Goal: Contribute content: Contribute content

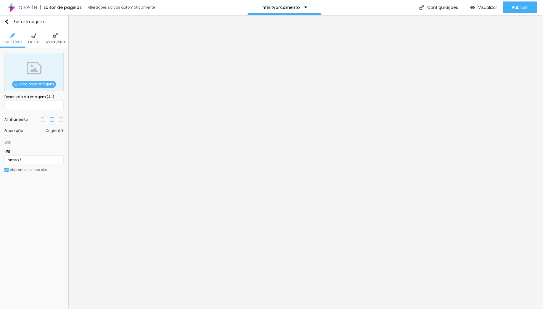
click at [28, 84] on span "Adicionar imagem" at bounding box center [34, 84] width 44 height 7
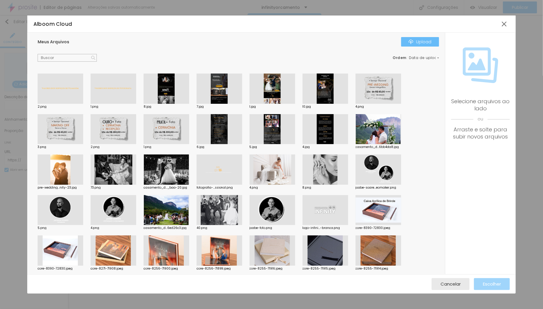
click at [417, 42] on div "Upload" at bounding box center [420, 41] width 23 height 5
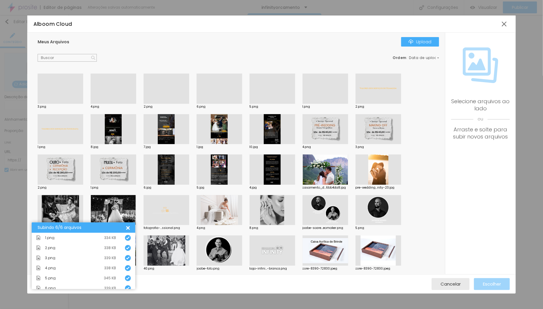
scroll to position [4, 0]
click at [274, 36] on div "Meus Arquivos Upload Ordem : Data de upload 3.png 4.png 2.png 6.png 5.png 1.png…" at bounding box center [236, 153] width 418 height 241
click at [328, 104] on div at bounding box center [326, 104] width 46 height 0
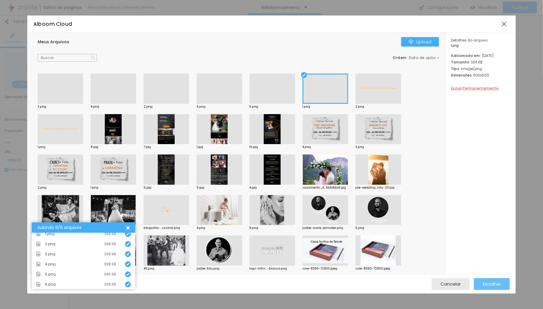
click at [495, 284] on span "Escolher" at bounding box center [492, 283] width 18 height 5
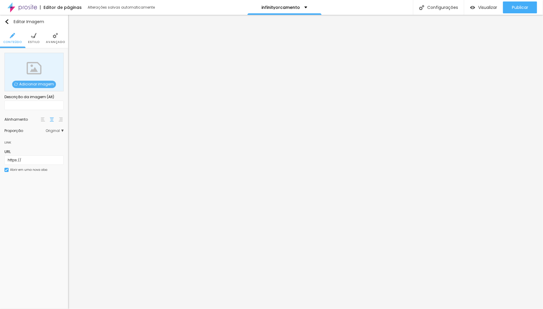
click at [28, 81] on span "Adicionar imagem" at bounding box center [34, 84] width 44 height 7
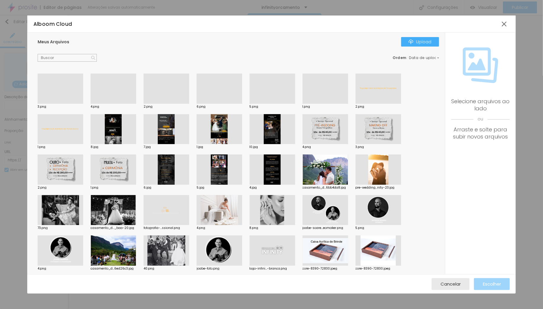
click at [165, 104] on div at bounding box center [167, 104] width 46 height 0
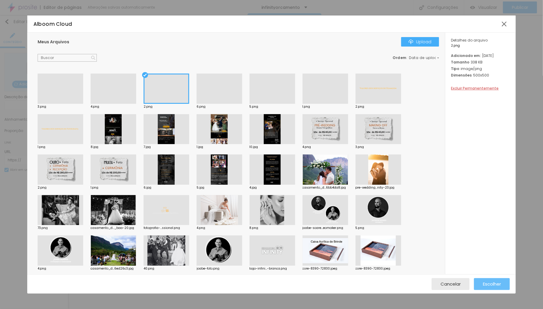
click at [489, 281] on span "Escolher" at bounding box center [492, 283] width 18 height 5
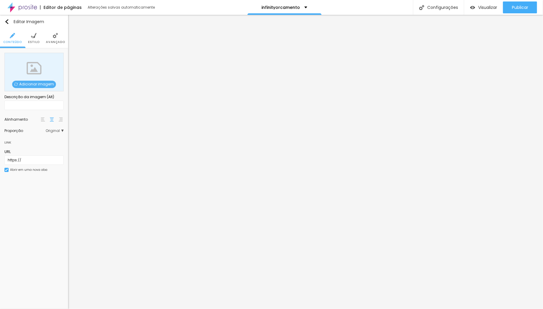
scroll to position [0, 0]
click at [34, 82] on span "Adicionar imagem" at bounding box center [34, 84] width 44 height 7
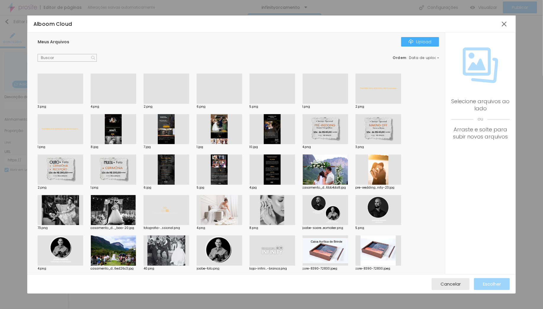
click at [63, 104] on div at bounding box center [61, 104] width 46 height 0
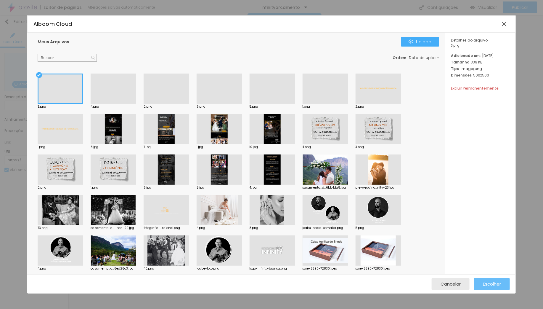
click at [498, 285] on span "Escolher" at bounding box center [492, 283] width 18 height 5
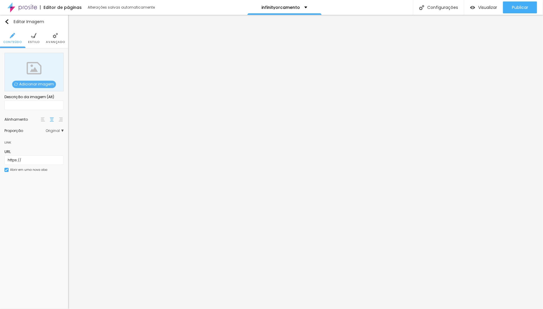
click at [50, 84] on span "Adicionar imagem" at bounding box center [34, 84] width 44 height 7
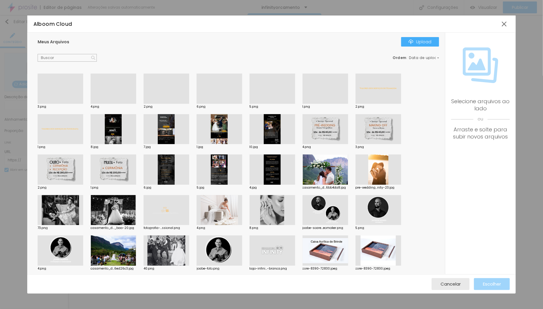
click at [121, 104] on div at bounding box center [114, 104] width 46 height 0
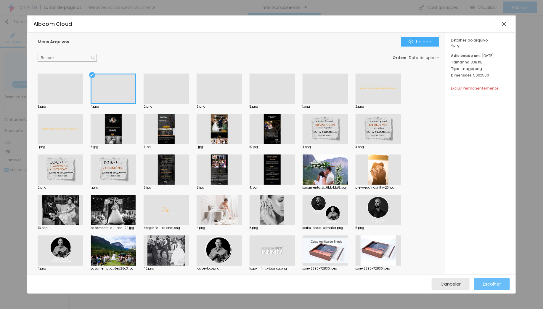
click at [502, 285] on button "Escolher" at bounding box center [492, 284] width 36 height 12
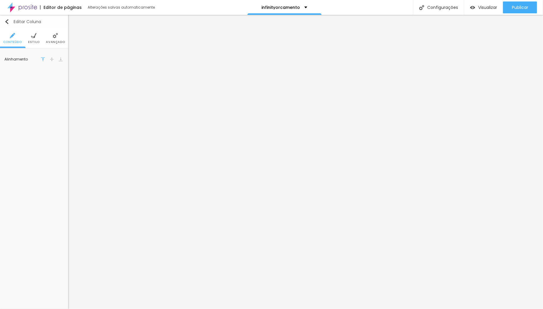
click at [9, 20] on img "button" at bounding box center [6, 21] width 5 height 5
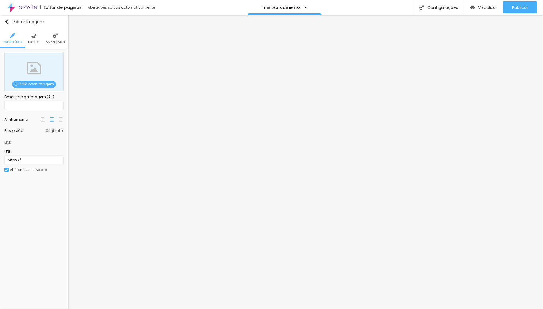
click at [39, 81] on span "Adicionar imagem" at bounding box center [34, 84] width 44 height 7
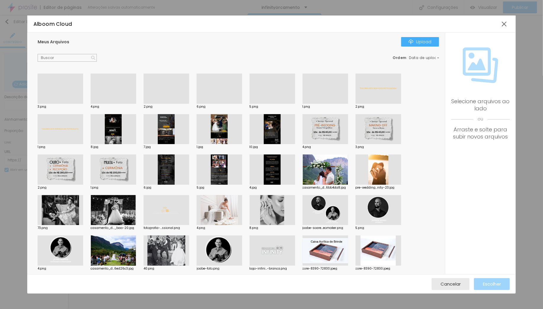
click at [274, 104] on div at bounding box center [273, 104] width 46 height 0
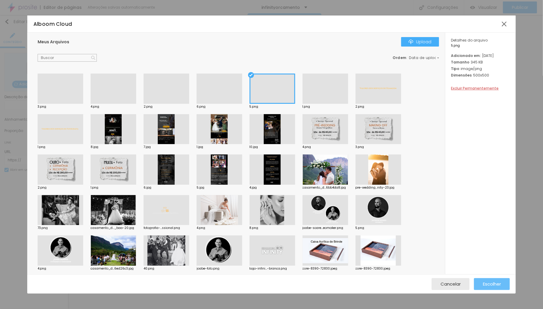
click at [490, 281] on span "Escolher" at bounding box center [492, 283] width 18 height 5
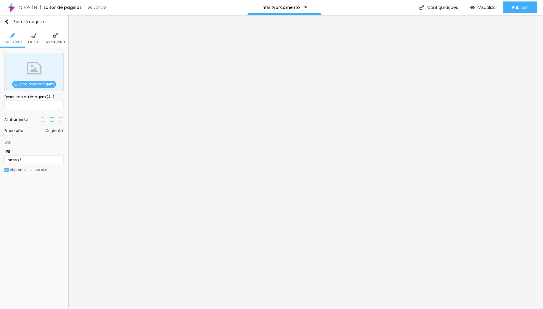
click at [29, 82] on span "Adicionar imagem" at bounding box center [34, 84] width 44 height 7
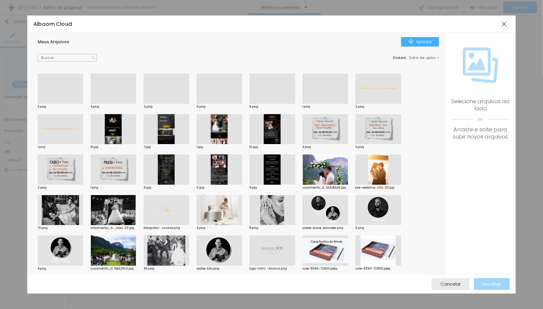
click at [224, 104] on div at bounding box center [220, 104] width 46 height 0
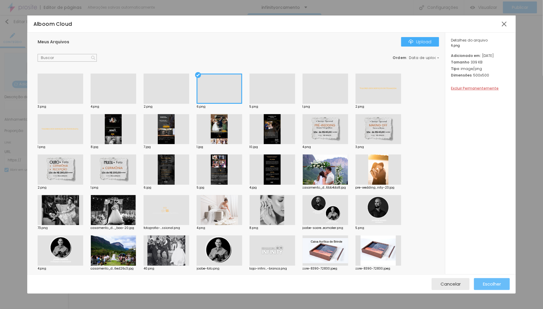
click at [495, 282] on span "Escolher" at bounding box center [492, 283] width 18 height 5
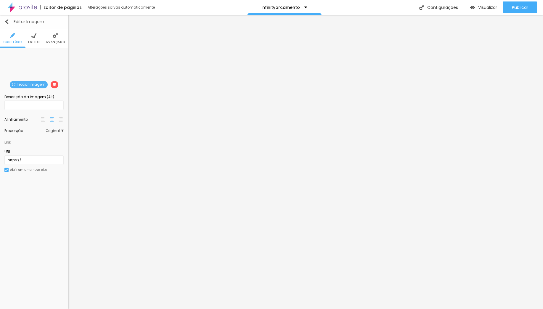
click at [10, 22] on div "Editar Imagem" at bounding box center [24, 21] width 40 height 5
click at [4, 20] on img "button" at bounding box center [6, 21] width 5 height 5
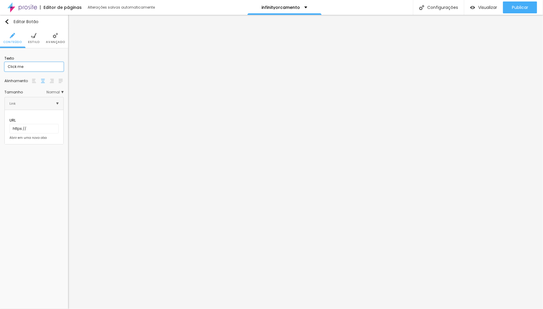
drag, startPoint x: 33, startPoint y: 65, endPoint x: 8, endPoint y: 66, distance: 24.6
click at [8, 66] on input "Click me" at bounding box center [33, 66] width 59 height 9
drag, startPoint x: 35, startPoint y: 67, endPoint x: -8, endPoint y: 65, distance: 43.0
click at [0, 65] on html "Editor de páginas Alterações salvas automaticamente infinityorcamento Configura…" at bounding box center [271, 154] width 543 height 309
type input "Ver Filme"
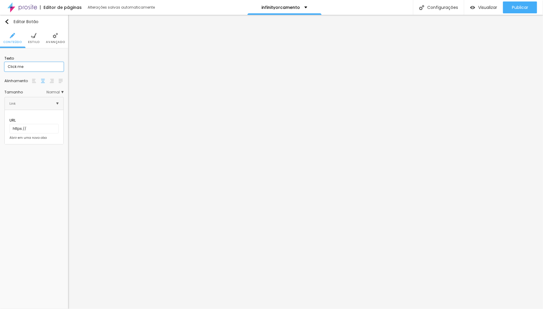
drag, startPoint x: 13, startPoint y: 65, endPoint x: -36, endPoint y: 65, distance: 48.9
click at [0, 65] on html "Editor de páginas Alterações salvas automaticamente infinityorcamento Configura…" at bounding box center [271, 154] width 543 height 309
drag, startPoint x: 43, startPoint y: 67, endPoint x: -2, endPoint y: 67, distance: 45.0
click at [0, 67] on html "Editor de páginas Alterações salvas automaticamente infinityorcamento Configura…" at bounding box center [271, 154] width 543 height 309
paste input "Ver Fil"
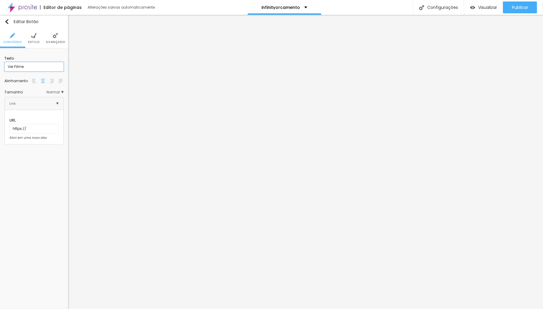
type input "Ver Filme"
drag, startPoint x: 32, startPoint y: 63, endPoint x: 15, endPoint y: 65, distance: 16.6
click at [0, 64] on html "Editor de páginas Alterações salvas automaticamente infinityorcamento Configura…" at bounding box center [271, 154] width 543 height 309
drag, startPoint x: 25, startPoint y: 65, endPoint x: -6, endPoint y: 67, distance: 30.6
click at [0, 67] on html "Editor de páginas Alterações salvas automaticamente infinityorcamento Configura…" at bounding box center [271, 154] width 543 height 309
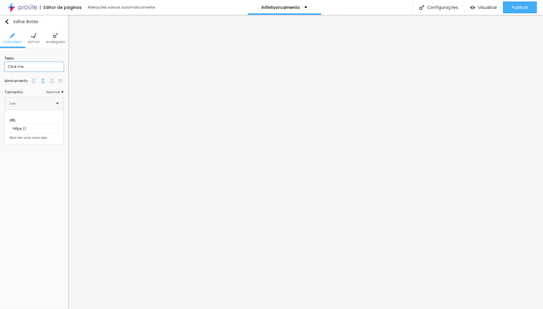
paste input "Ver Fil"
type input "Ver Filme"
drag, startPoint x: -31, startPoint y: 65, endPoint x: -46, endPoint y: 65, distance: 15.4
click at [0, 65] on html "Editor de páginas Alterações salvas automaticamente infinityorcamento Configura…" at bounding box center [271, 154] width 543 height 309
paste input "Ver Fil"
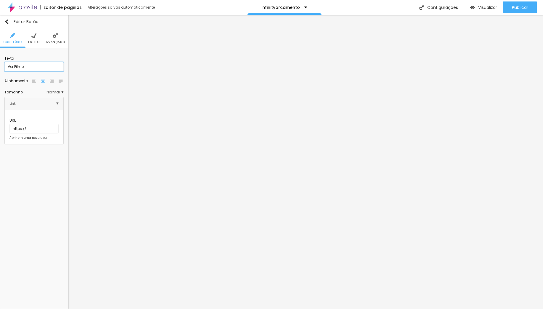
type input "Ver Filme"
drag, startPoint x: 10, startPoint y: 66, endPoint x: -57, endPoint y: 65, distance: 66.9
click at [0, 65] on html "Editor de páginas Alterações salvas automaticamente infinityorcamento Configura…" at bounding box center [271, 154] width 543 height 309
paste input "Ver Fil"
type input "Ver Filme"
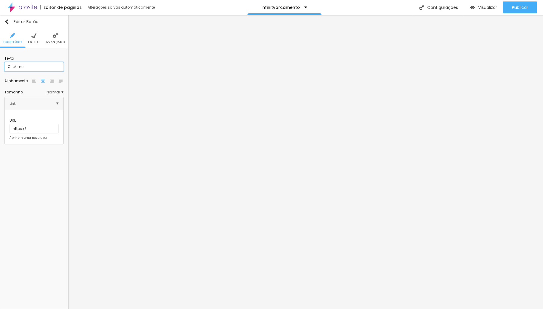
drag, startPoint x: 31, startPoint y: 67, endPoint x: -72, endPoint y: 63, distance: 102.8
click at [0, 63] on html "Editor de páginas Alterações salvas automaticamente infinityorcamento Configura…" at bounding box center [271, 154] width 543 height 309
paste input "Ver Fil"
type input "Ver Filme"
click at [8, 66] on img at bounding box center [6, 68] width 4 height 4
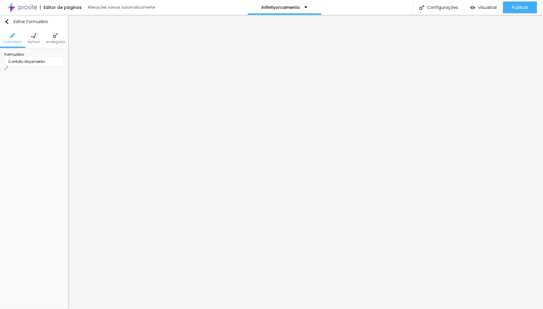
scroll to position [164, 0]
type input "Adcionar Foto"
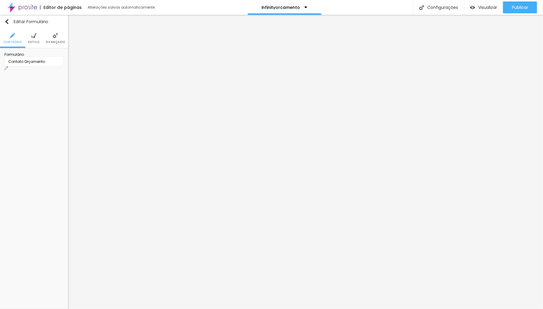
click at [8, 66] on img at bounding box center [6, 68] width 4 height 4
drag, startPoint x: 232, startPoint y: 220, endPoint x: 143, endPoint y: 218, distance: 88.9
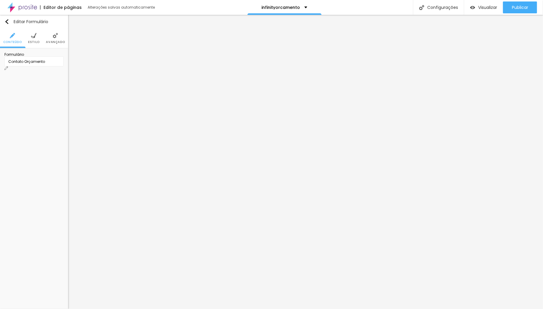
type input "Adicionar Filme"
drag, startPoint x: 223, startPoint y: 190, endPoint x: 307, endPoint y: 202, distance: 84.7
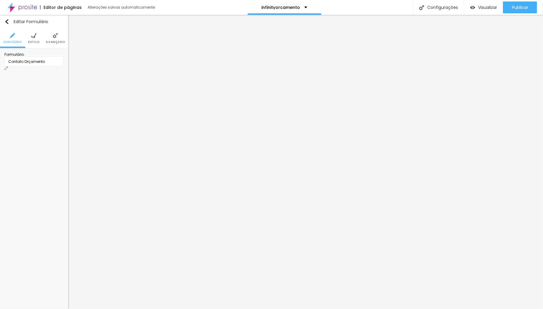
type input "Mking Off"
drag, startPoint x: 227, startPoint y: 204, endPoint x: 188, endPoint y: 203, distance: 39.1
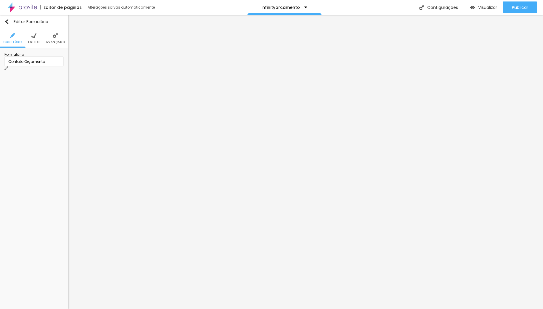
type input "Love Sotry"
drag, startPoint x: 221, startPoint y: 216, endPoint x: 188, endPoint y: 219, distance: 32.6
type input "Same day Edit"
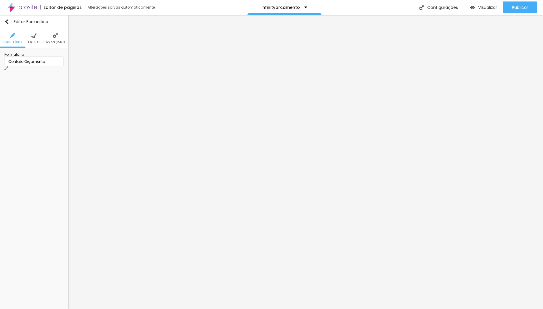
drag, startPoint x: 222, startPoint y: 232, endPoint x: 182, endPoint y: 232, distance: 40.0
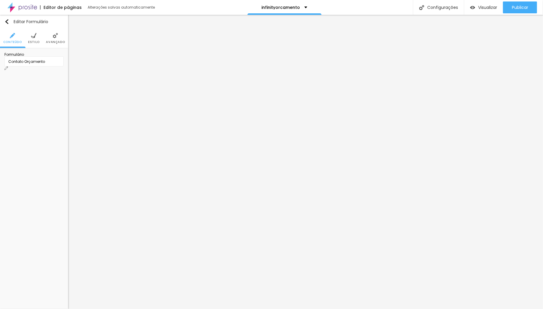
type input "Edição Filme na Integra"
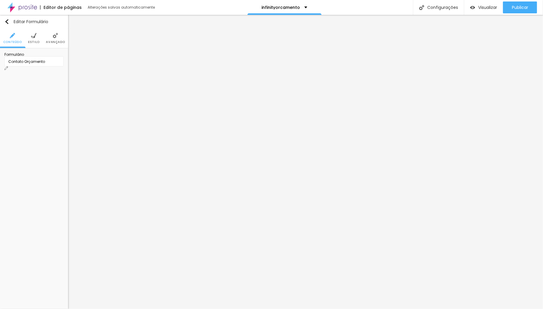
type input "Love Sotry Film"
click at [8, 66] on img at bounding box center [6, 68] width 4 height 4
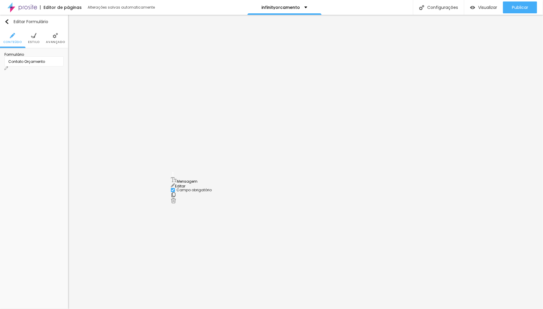
drag, startPoint x: 173, startPoint y: 124, endPoint x: 170, endPoint y: 178, distance: 53.7
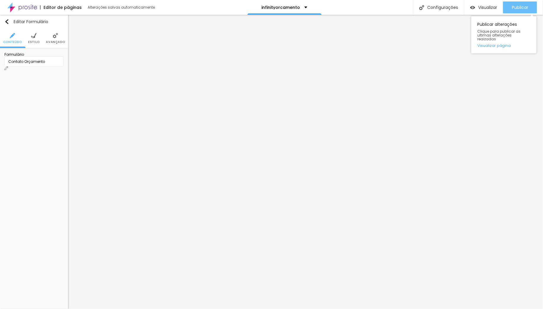
click at [522, 4] on div "Publicar" at bounding box center [520, 7] width 16 height 12
click at [8, 66] on span at bounding box center [6, 68] width 4 height 5
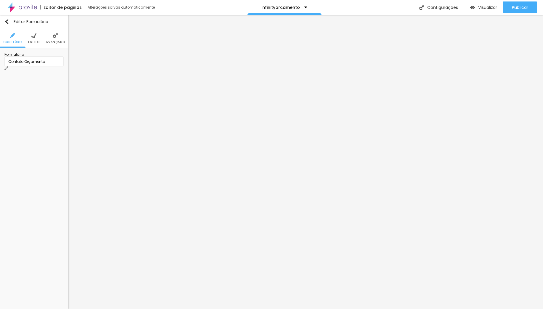
scroll to position [182, 0]
drag, startPoint x: 173, startPoint y: 166, endPoint x: 165, endPoint y: 148, distance: 19.2
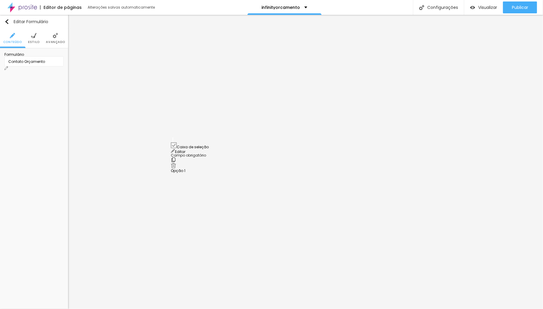
scroll to position [214, 0]
drag, startPoint x: 262, startPoint y: 168, endPoint x: 170, endPoint y: 171, distance: 92.1
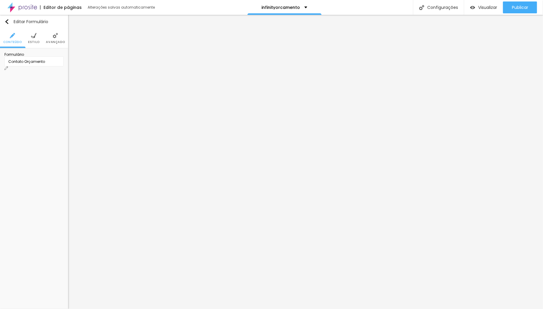
type input "Adicionar Filme"
drag, startPoint x: 218, startPoint y: 145, endPoint x: 188, endPoint y: 144, distance: 29.9
type input "Making off"
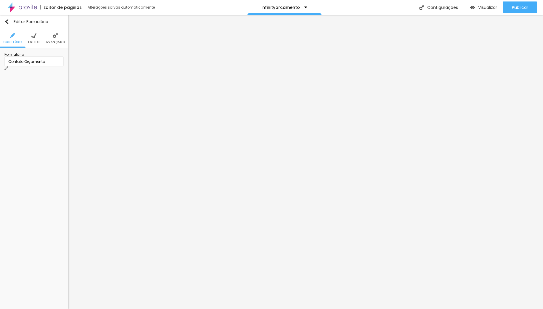
drag, startPoint x: 238, startPoint y: 160, endPoint x: 182, endPoint y: 158, distance: 56.3
type input "Love Sotry Film"
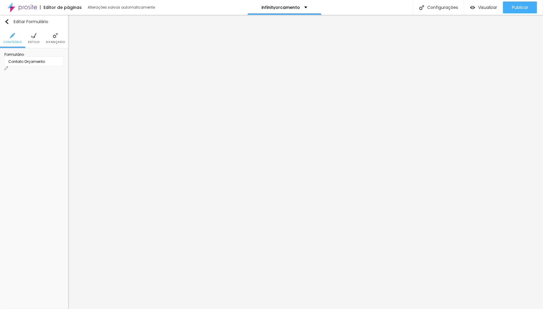
drag, startPoint x: 224, startPoint y: 159, endPoint x: 193, endPoint y: 161, distance: 31.4
type input "Same Day Edit"
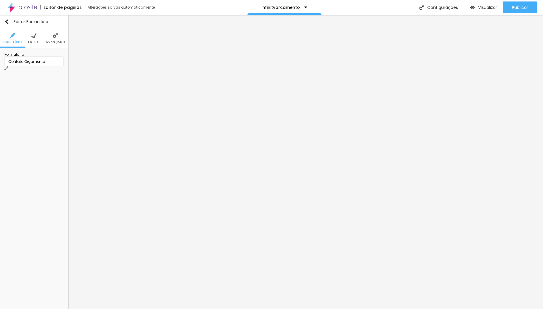
drag, startPoint x: 236, startPoint y: 176, endPoint x: 196, endPoint y: 173, distance: 39.8
type input "F"
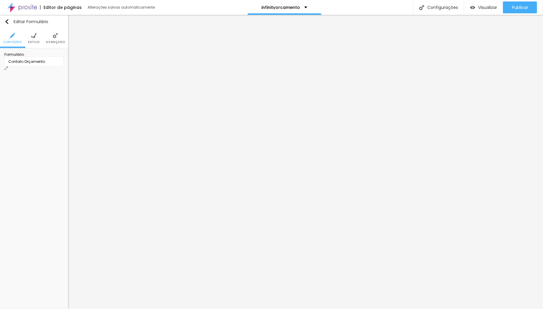
type input "Edição filme na Integra"
click at [519, 7] on span "Publicar" at bounding box center [520, 7] width 16 height 5
click at [60, 90] on div "Proporção 4:3 Standard Ultrawide 21:9 Wide 16:9 Standard 4:3 Vertical 1 3:4 Ver…" at bounding box center [33, 91] width 59 height 9
click at [62, 92] on span "4:3 Standard" at bounding box center [50, 92] width 28 height 4
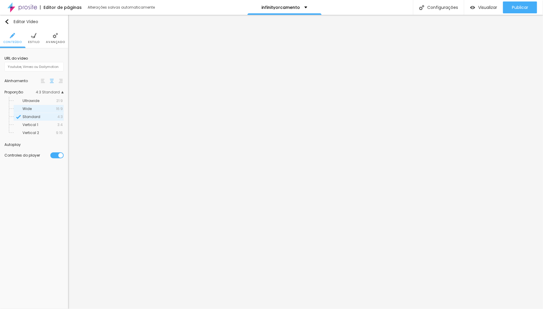
click at [29, 107] on span "Wide" at bounding box center [27, 108] width 9 height 5
click at [32, 68] on input "text" at bounding box center [33, 66] width 59 height 9
paste input "[URL][DOMAIN_NAME]"
type input "[URL][DOMAIN_NAME]"
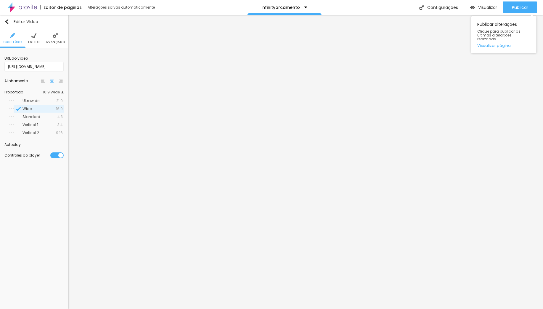
scroll to position [0, 0]
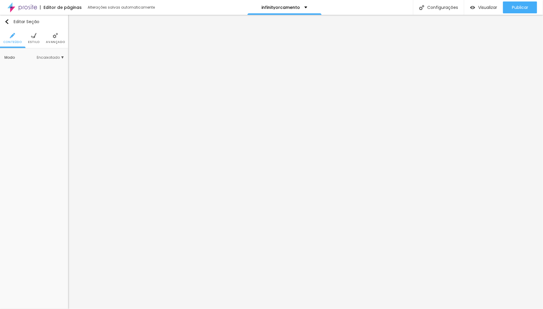
click at [55, 35] on img at bounding box center [55, 35] width 5 height 5
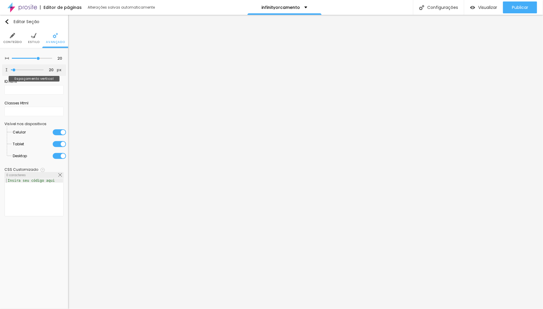
type input "45"
type input "0"
drag, startPoint x: 16, startPoint y: 69, endPoint x: 25, endPoint y: 66, distance: 9.4
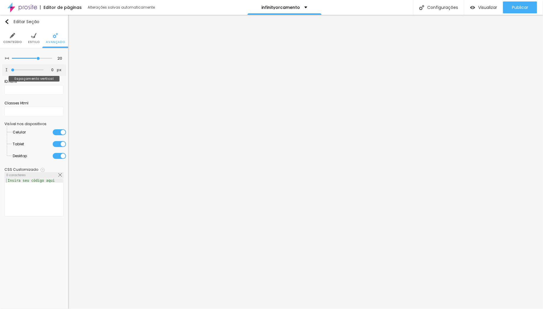
type input "0"
click at [11, 69] on input "range" at bounding box center [27, 69] width 33 height 3
type input "15"
type input "10"
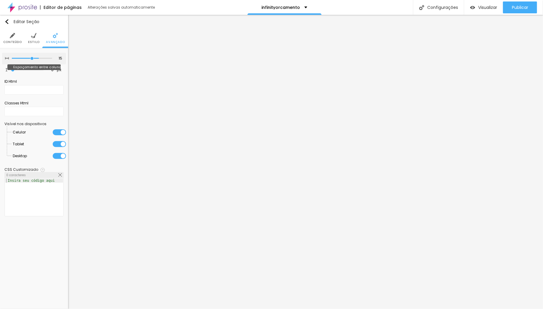
type input "10"
type input "5"
type input "0"
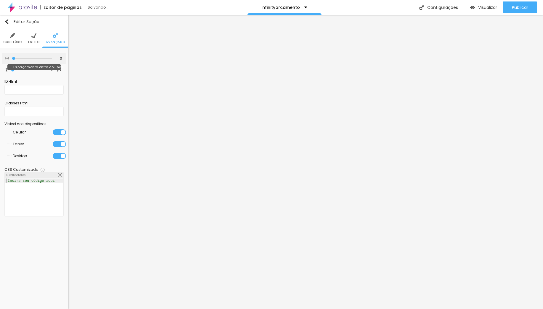
type input "0"
drag, startPoint x: 39, startPoint y: 57, endPoint x: 1, endPoint y: 56, distance: 37.4
click at [1, 56] on div "0 Espaçamento entre colunas 0 px Espaçamento vertical ID Html Classes Html Visí…" at bounding box center [34, 135] width 68 height 175
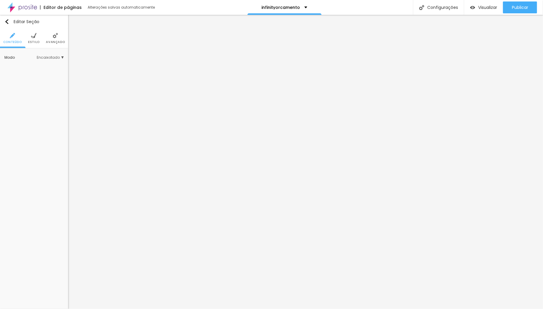
click at [53, 35] on img at bounding box center [55, 35] width 5 height 5
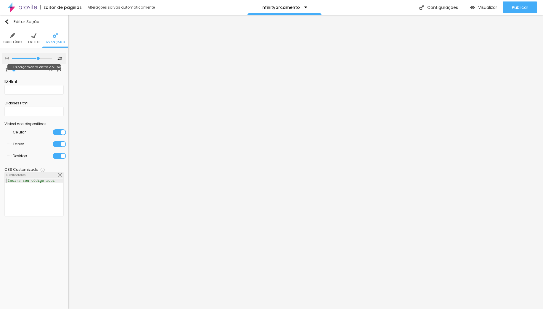
type input "10"
type input "0"
drag, startPoint x: 23, startPoint y: 57, endPoint x: -3, endPoint y: 57, distance: 25.8
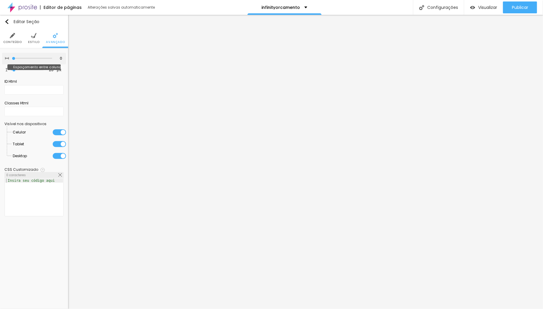
type input "0"
click at [12, 57] on input "range" at bounding box center [32, 58] width 40 height 3
type input "53"
type input "0"
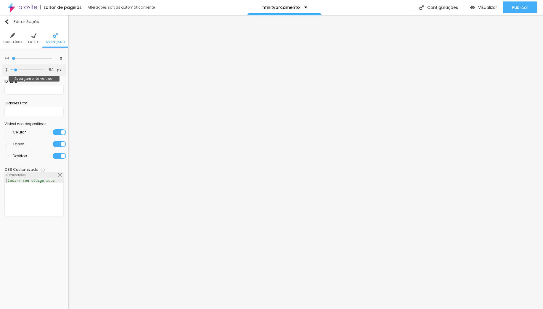
type input "0"
drag, startPoint x: 16, startPoint y: 69, endPoint x: 4, endPoint y: 75, distance: 13.5
type input "0"
click at [11, 69] on input "range" at bounding box center [27, 69] width 33 height 3
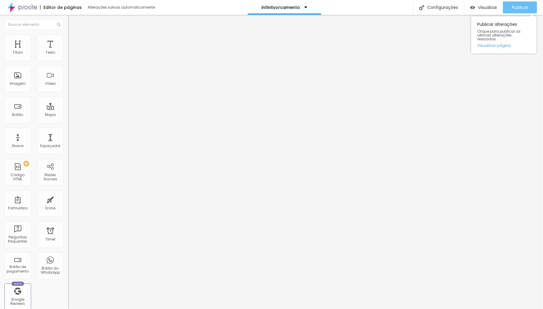
click at [524, 8] on span "Publicar" at bounding box center [520, 7] width 16 height 5
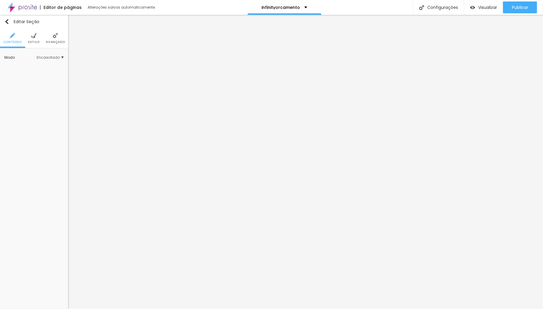
click at [56, 38] on img at bounding box center [55, 35] width 5 height 5
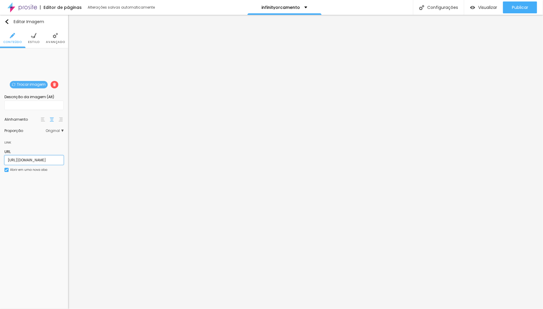
click at [28, 160] on input "[URL][DOMAIN_NAME]" at bounding box center [33, 159] width 59 height 9
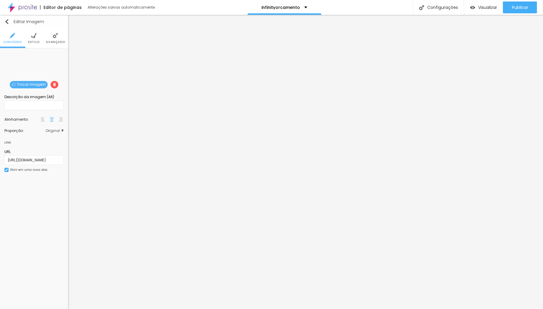
click at [4, 19] on button "Editar Imagem" at bounding box center [34, 22] width 68 height 14
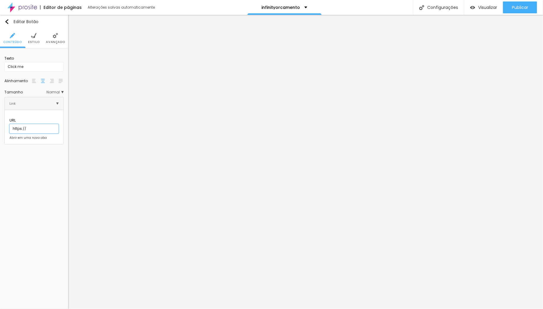
drag, startPoint x: 32, startPoint y: 121, endPoint x: -14, endPoint y: 121, distance: 46.2
click at [0, 121] on html "Editor de páginas Alterações salvas automaticamente infinityorcamento Configura…" at bounding box center [271, 154] width 543 height 309
paste input "[DOMAIN_NAME][URL]"
type input "[URL][DOMAIN_NAME]"
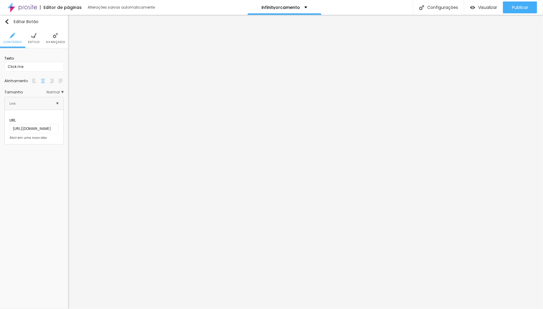
click at [9, 138] on div at bounding box center [9, 138] width 0 height 0
drag, startPoint x: 33, startPoint y: 65, endPoint x: 30, endPoint y: 70, distance: 4.8
click at [0, 67] on html "Editor de páginas Alterações salvas automaticamente infinityorcamento Configura…" at bounding box center [271, 154] width 543 height 309
type input "Ver Foto"
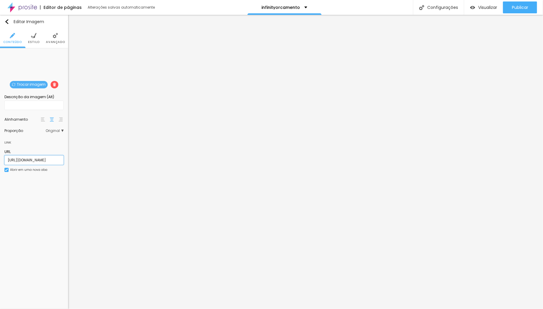
click at [40, 158] on input "[URL][DOMAIN_NAME]" at bounding box center [33, 159] width 59 height 9
click at [6, 20] on img "button" at bounding box center [6, 21] width 5 height 5
click at [6, 22] on img "button" at bounding box center [6, 21] width 5 height 5
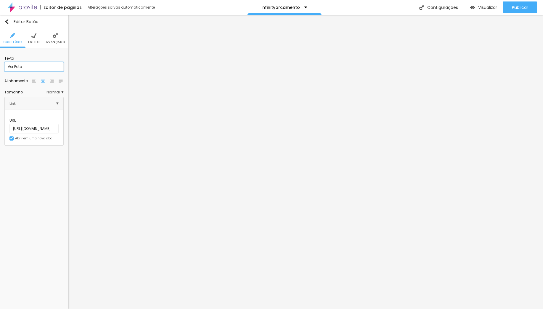
click at [28, 68] on input "Ver Foto" at bounding box center [33, 66] width 59 height 9
drag, startPoint x: 18, startPoint y: 67, endPoint x: -10, endPoint y: 67, distance: 28.7
click at [0, 67] on html "Editor de páginas Alterações salvas automaticamente infinityorcamento Configura…" at bounding box center [271, 154] width 543 height 309
type input "Ver Fotos"
drag, startPoint x: 33, startPoint y: 63, endPoint x: -18, endPoint y: 64, distance: 50.9
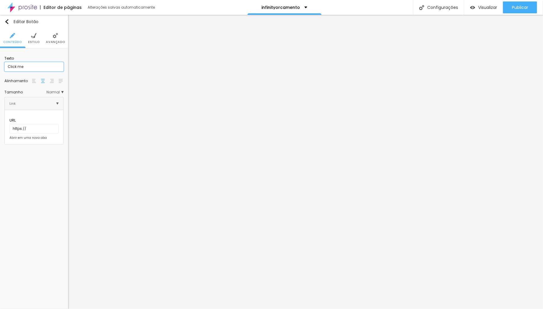
click at [0, 64] on html "Editor de páginas Alterações salvas automaticamente infinityorcamento Configura…" at bounding box center [271, 154] width 543 height 309
drag, startPoint x: 25, startPoint y: 62, endPoint x: 42, endPoint y: 68, distance: 17.3
click at [4, 65] on div "Texto Click me Alinhamento [GEOGRAPHIC_DATA] Link URL https:// Abrir em uma nov…" at bounding box center [34, 98] width 68 height 100
drag, startPoint x: 42, startPoint y: 68, endPoint x: 5, endPoint y: 64, distance: 37.0
click at [5, 64] on input "Click me" at bounding box center [33, 66] width 59 height 9
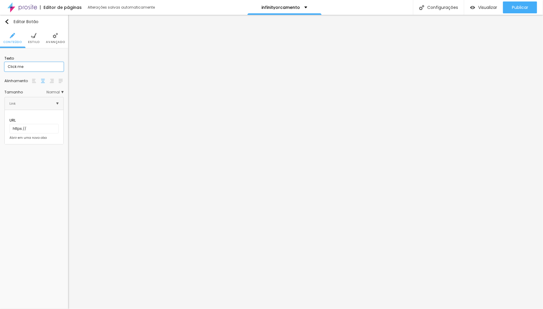
paste input "Ver Fotos"
drag, startPoint x: 36, startPoint y: 67, endPoint x: -25, endPoint y: 65, distance: 61.0
click at [0, 65] on html "Editor de páginas Alterações salvas automaticamente infinityorcamento Configura…" at bounding box center [271, 154] width 543 height 309
type input "Ver Fotos"
drag, startPoint x: 36, startPoint y: 66, endPoint x: -30, endPoint y: 65, distance: 66.1
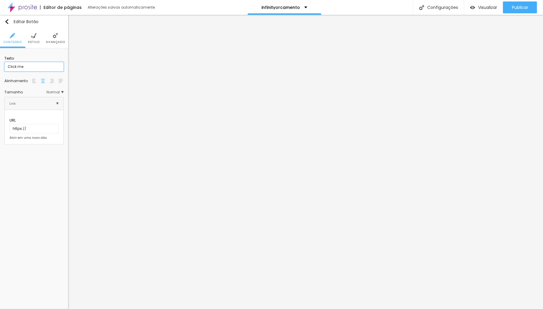
click at [0, 65] on html "Editor de páginas Alterações salvas automaticamente infinityorcamento Configura…" at bounding box center [271, 154] width 543 height 309
paste input "Ver Fotos"
type input "Ver Fotos"
drag, startPoint x: 32, startPoint y: 66, endPoint x: -26, endPoint y: 66, distance: 58.0
click at [0, 66] on html "Editor de páginas Alterações salvas automaticamente infinityorcamento Configura…" at bounding box center [271, 154] width 543 height 309
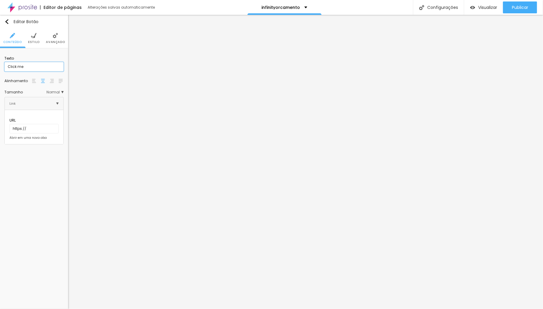
paste input "Ver Fotos"
type input "Ver Fotos"
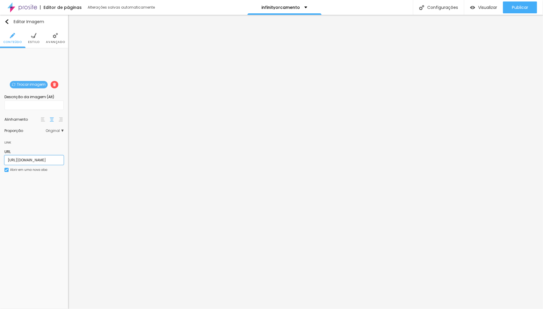
click at [28, 158] on input "[URL][DOMAIN_NAME]" at bounding box center [33, 159] width 59 height 9
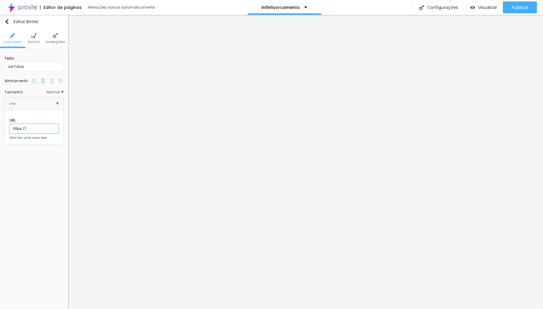
drag, startPoint x: 33, startPoint y: 124, endPoint x: -59, endPoint y: 116, distance: 92.7
click at [0, 116] on html "Editor de páginas Alterações salvas automaticamente infinityorcamento Configura…" at bounding box center [271, 154] width 543 height 309
paste input "[DOMAIN_NAME][URL]"
type input "[URL][DOMAIN_NAME]"
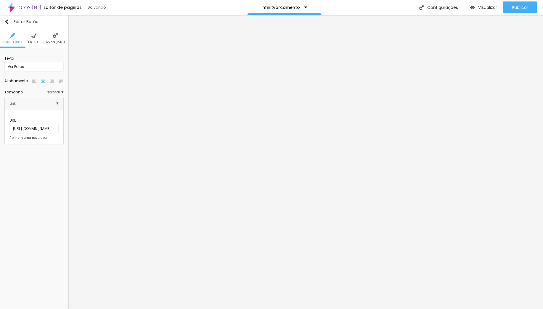
click at [9, 138] on div at bounding box center [9, 138] width 0 height 0
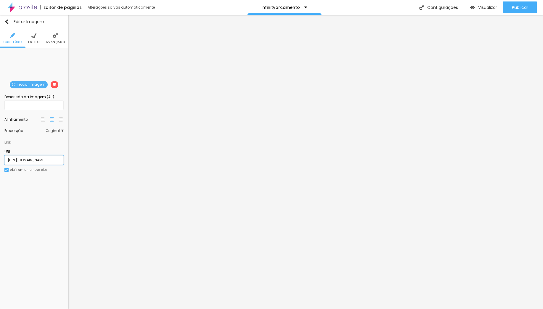
click at [55, 162] on input "[URL][DOMAIN_NAME]" at bounding box center [33, 159] width 59 height 9
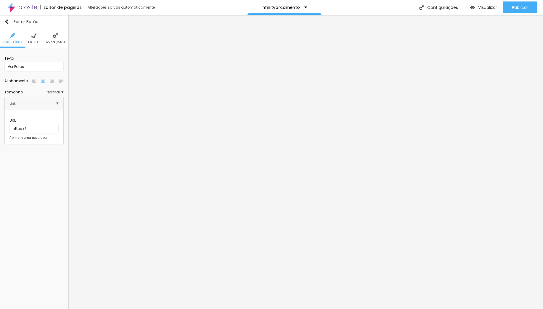
drag, startPoint x: 5, startPoint y: 132, endPoint x: 10, endPoint y: 132, distance: 5.3
click at [9, 138] on div at bounding box center [9, 138] width 0 height 0
drag, startPoint x: 36, startPoint y: 122, endPoint x: -41, endPoint y: 121, distance: 76.7
click at [0, 121] on html "Editor de páginas Alterações salvas automaticamente infinityorcamento Configura…" at bounding box center [271, 154] width 543 height 309
paste input "[DOMAIN_NAME][URL]"
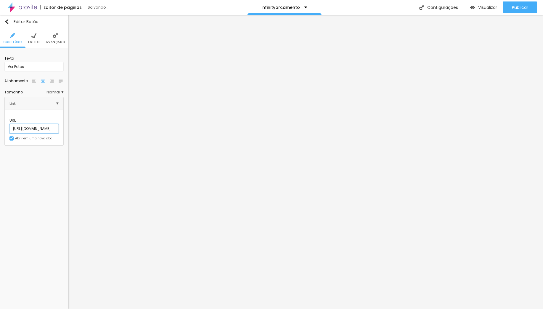
scroll to position [0, 81]
type input "[URL][DOMAIN_NAME]"
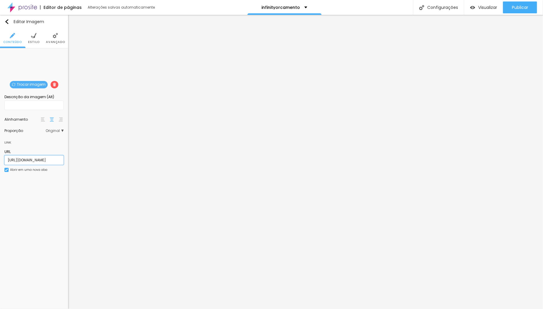
click at [55, 160] on input "[URL][DOMAIN_NAME]" at bounding box center [33, 159] width 59 height 9
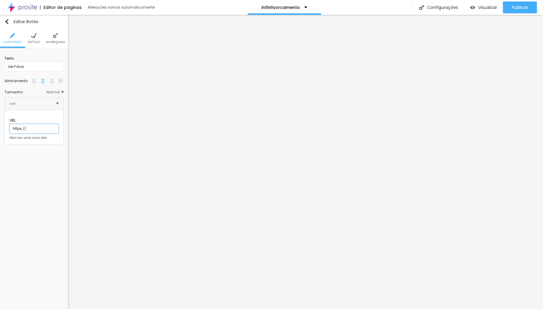
drag, startPoint x: 30, startPoint y: 122, endPoint x: -5, endPoint y: 123, distance: 34.9
click at [0, 123] on html "Editor de páginas Alterações salvas automaticamente infinityorcamento Configura…" at bounding box center [271, 154] width 543 height 309
paste input "[DOMAIN_NAME][URL]"
type input "[URL][DOMAIN_NAME]"
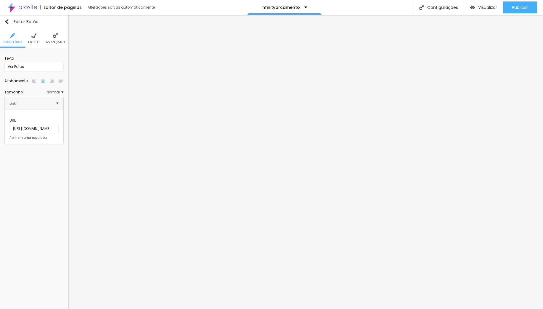
scroll to position [0, 0]
click at [9, 138] on div at bounding box center [9, 138] width 0 height 0
click at [517, 8] on span "Publicar" at bounding box center [520, 7] width 16 height 5
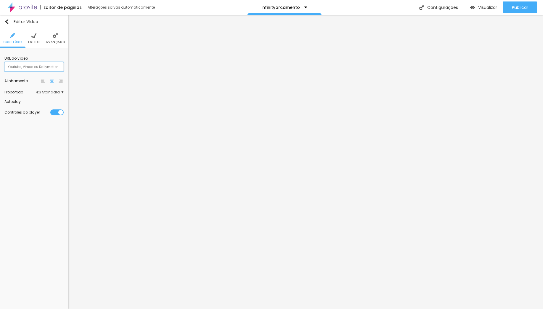
click at [36, 66] on input "text" at bounding box center [33, 66] width 59 height 9
paste input "[URL][DOMAIN_NAME]"
type input "[URL][DOMAIN_NAME]"
click at [50, 93] on span "4:3 Standard" at bounding box center [50, 92] width 28 height 4
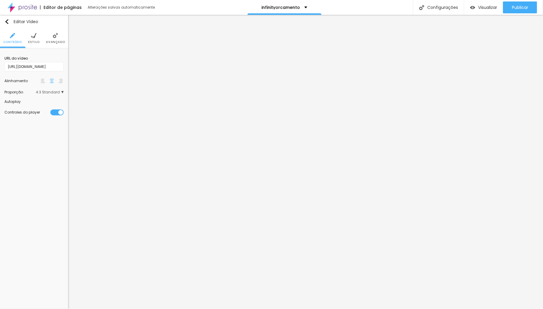
scroll to position [0, 0]
click at [50, 108] on span "Wide" at bounding box center [39, 109] width 33 height 4
click at [55, 38] on img at bounding box center [55, 35] width 5 height 5
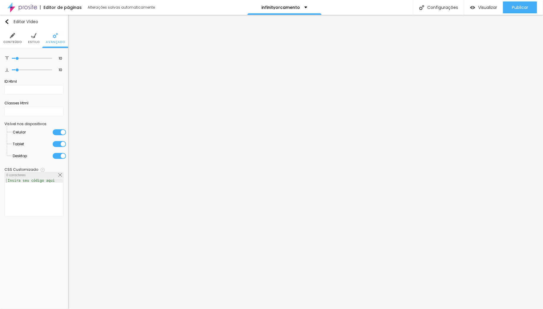
click at [30, 38] on li "Estilo" at bounding box center [34, 38] width 12 height 20
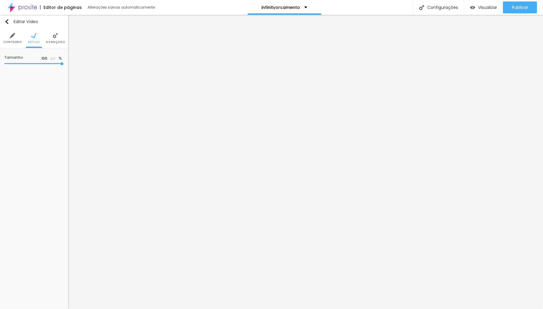
click at [12, 38] on img at bounding box center [12, 35] width 5 height 5
click at [36, 124] on input "https://" at bounding box center [33, 128] width 49 height 9
click at [29, 65] on input "Click me" at bounding box center [33, 66] width 59 height 9
drag, startPoint x: -14, startPoint y: 67, endPoint x: -23, endPoint y: 67, distance: 9.5
click at [0, 67] on html "Editor de páginas Alterações salvas automaticamente infinityorcamento Configura…" at bounding box center [271, 154] width 543 height 309
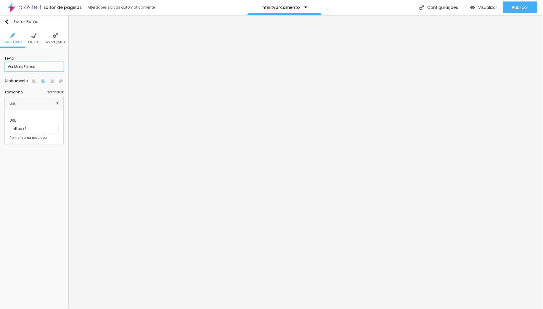
type input "Ver Mais Filmes"
drag, startPoint x: 39, startPoint y: 124, endPoint x: -28, endPoint y: 122, distance: 67.0
click at [0, 122] on html "Editor de páginas Alterações salvas automaticamente infinityorcamento Configura…" at bounding box center [271, 154] width 543 height 309
paste input "[DOMAIN_NAME][URL]"
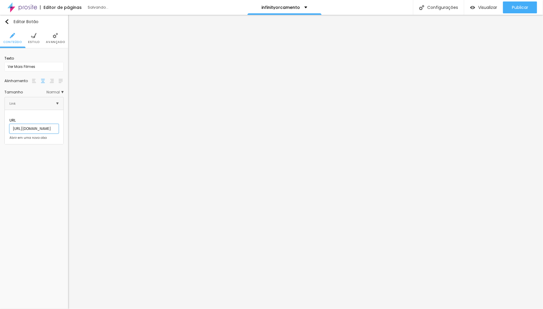
type input "[URL][DOMAIN_NAME]"
click at [9, 138] on div at bounding box center [9, 138] width 0 height 0
click at [58, 93] on span "Normal" at bounding box center [54, 92] width 17 height 4
click at [28, 116] on span "Grande" at bounding box center [30, 116] width 14 height 5
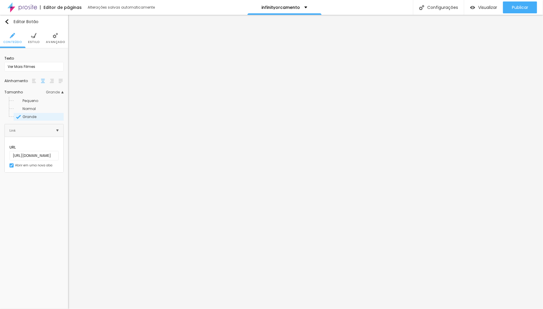
click at [37, 34] on li "Estilo" at bounding box center [34, 38] width 12 height 20
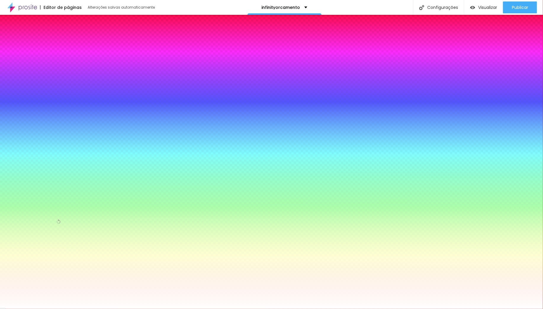
click at [57, 64] on input "#FFFFFF" at bounding box center [39, 67] width 71 height 6
click at [59, 191] on input "#FFFFFF" at bounding box center [39, 194] width 71 height 6
drag, startPoint x: 62, startPoint y: 125, endPoint x: 47, endPoint y: 125, distance: 14.2
click at [47, 191] on input "#FFFFFF" at bounding box center [39, 194] width 71 height 6
paste input "AF4C0"
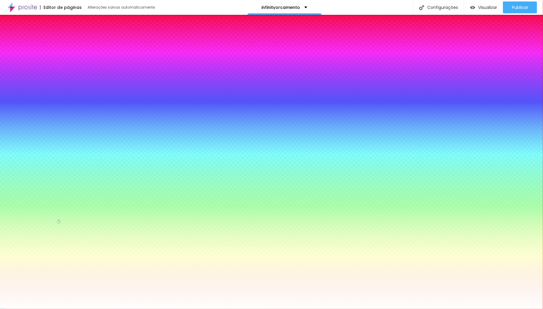
type input "#AF4C0F"
drag, startPoint x: 60, startPoint y: 60, endPoint x: 35, endPoint y: 58, distance: 25.2
click at [36, 59] on div "Voltar ao padrão #FFFFFF" at bounding box center [33, 63] width 59 height 14
paste input "AF4C0"
type input "#AF4C0F"
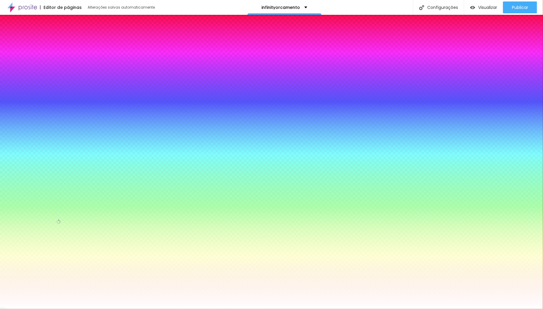
drag, startPoint x: 62, startPoint y: 139, endPoint x: 39, endPoint y: 139, distance: 22.8
click at [39, 208] on div "#FFFFFF" at bounding box center [33, 211] width 59 height 6
paste input "FFFFF"
type input "#FFFFFF"
click at [14, 35] on img at bounding box center [12, 35] width 5 height 5
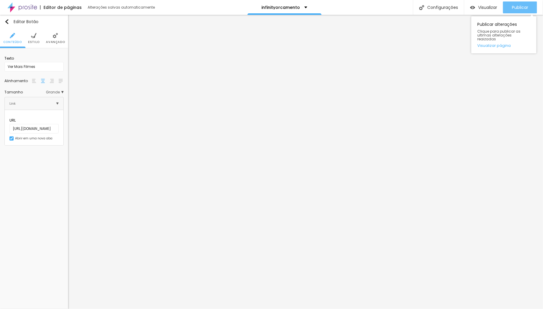
click at [516, 9] on span "Publicar" at bounding box center [520, 7] width 16 height 5
click at [520, 7] on span "Publicar" at bounding box center [520, 7] width 16 height 5
click at [59, 35] on li "Avançado" at bounding box center [55, 38] width 19 height 20
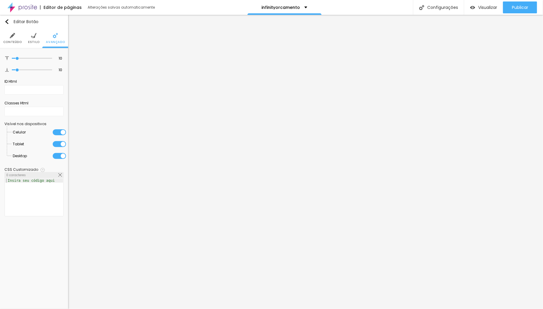
click at [32, 38] on li "Estilo" at bounding box center [34, 38] width 12 height 20
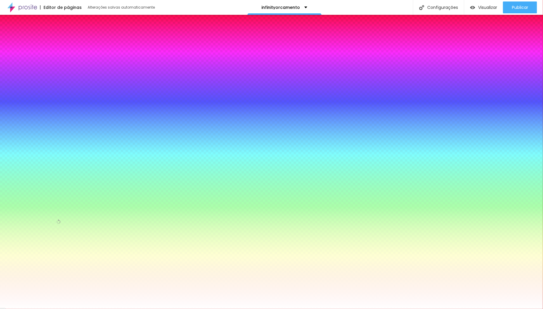
drag, startPoint x: 61, startPoint y: 126, endPoint x: 39, endPoint y: 127, distance: 22.2
click at [39, 191] on div "#FFFFFF" at bounding box center [33, 194] width 59 height 6
paste input "000000"
click at [42, 191] on div at bounding box center [33, 191] width 59 height 0
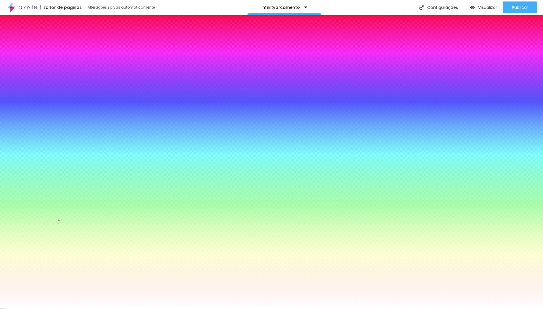
click at [42, 191] on div at bounding box center [33, 191] width 59 height 0
drag, startPoint x: 43, startPoint y: 146, endPoint x: 38, endPoint y: 138, distance: 9.2
click at [38, 138] on div at bounding box center [271, 154] width 543 height 309
drag, startPoint x: 51, startPoint y: 169, endPoint x: 28, endPoint y: 132, distance: 43.6
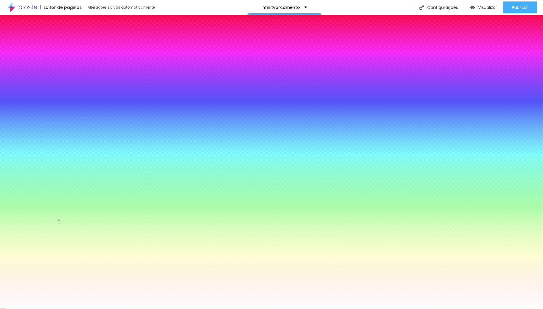
click at [52, 170] on div at bounding box center [271, 154] width 543 height 309
click at [34, 180] on div "Cor de fundo Voltar ao padrão #FFF759" at bounding box center [33, 188] width 59 height 17
click at [42, 191] on div at bounding box center [33, 191] width 59 height 0
drag, startPoint x: 52, startPoint y: 163, endPoint x: 35, endPoint y: 153, distance: 19.6
click at [52, 173] on div at bounding box center [271, 154] width 543 height 309
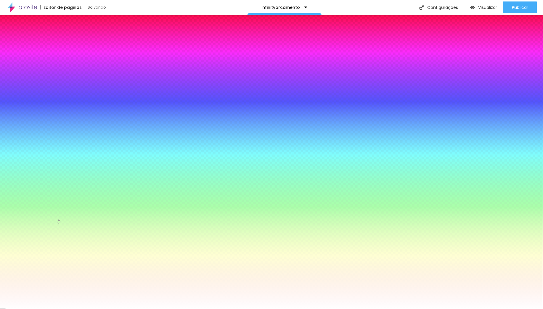
type input "#DB9743"
drag, startPoint x: 36, startPoint y: 146, endPoint x: 65, endPoint y: 129, distance: 33.7
click at [36, 139] on div at bounding box center [271, 154] width 543 height 309
click at [34, 77] on div "Tipografia Voltar ao padrão" at bounding box center [33, 81] width 59 height 22
click at [14, 41] on span "Conteúdo" at bounding box center [12, 42] width 19 height 3
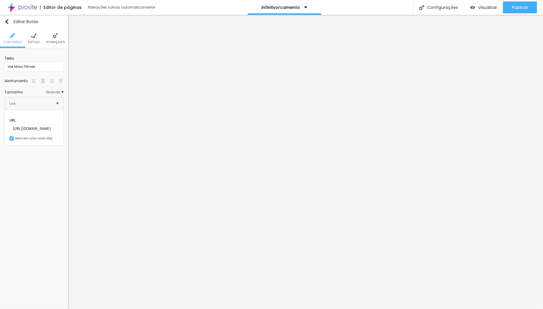
click at [52, 36] on li "Avançado" at bounding box center [55, 38] width 19 height 20
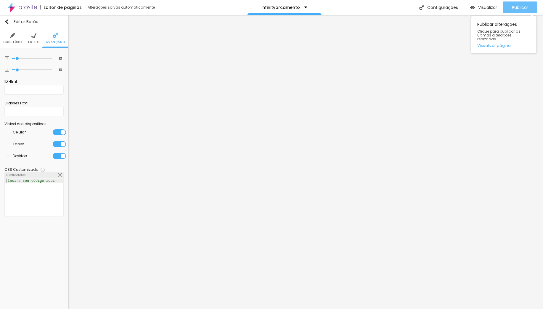
click at [519, 6] on span "Publicar" at bounding box center [520, 7] width 16 height 5
